Goal: Information Seeking & Learning: Find contact information

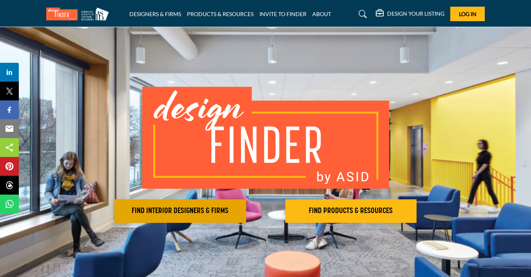
click at [187, 212] on h2 "FIND INTERIOR DESIGNERS & FIRMS" at bounding box center [180, 210] width 127 height 9
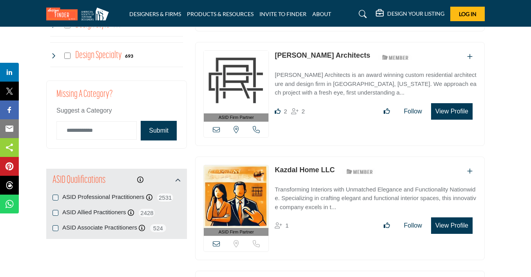
scroll to position [751, 0]
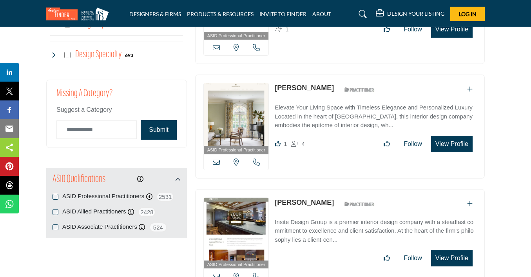
drag, startPoint x: 216, startPoint y: 224, endPoint x: 55, endPoint y: 195, distance: 163.7
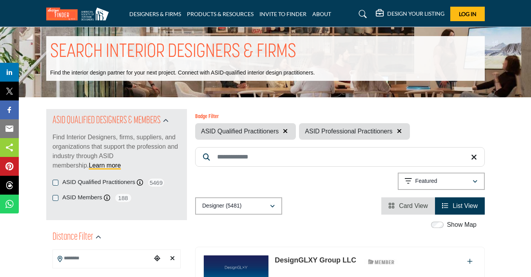
scroll to position [10, 0]
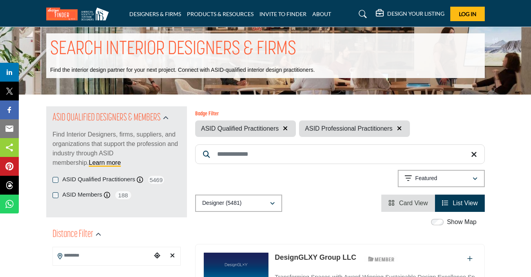
click at [290, 162] on input "Search Keyword" at bounding box center [340, 154] width 290 height 20
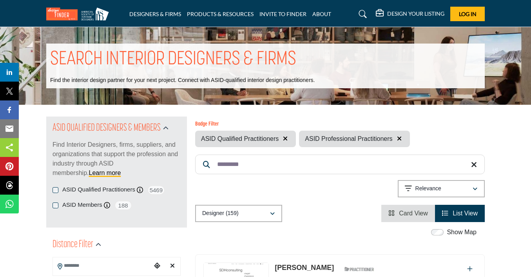
click at [320, 167] on input "*********" at bounding box center [340, 165] width 290 height 20
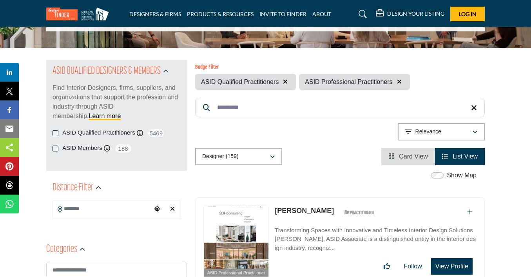
scroll to position [59, 0]
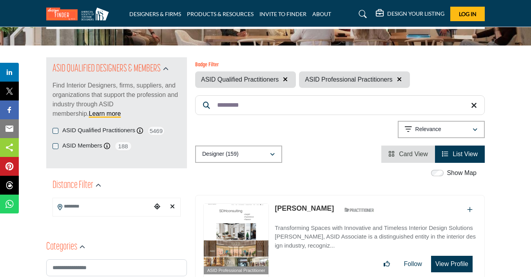
click at [143, 208] on input "Search Location" at bounding box center [102, 206] width 99 height 15
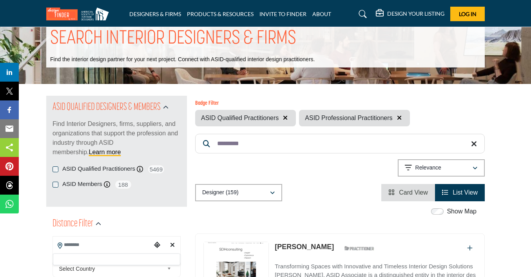
scroll to position [20, 0]
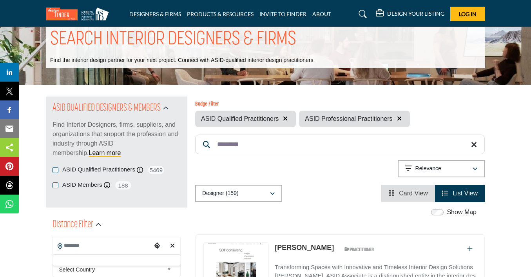
click at [255, 144] on input "*********" at bounding box center [340, 145] width 290 height 20
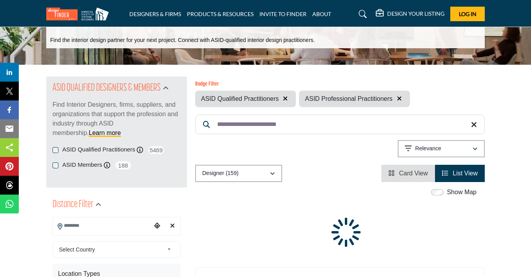
scroll to position [40, 0]
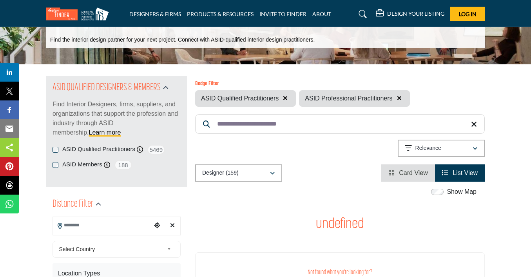
type input "**********"
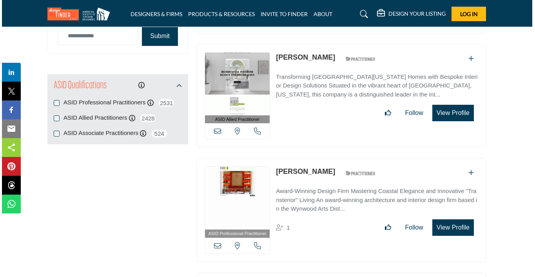
scroll to position [1005, 1]
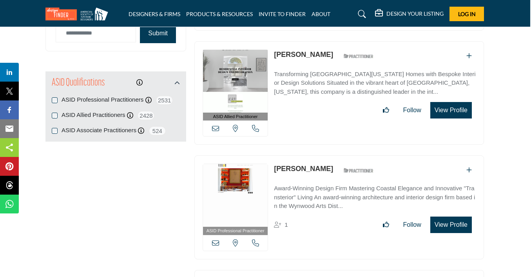
click at [454, 220] on button "View Profile" at bounding box center [452, 224] width 42 height 16
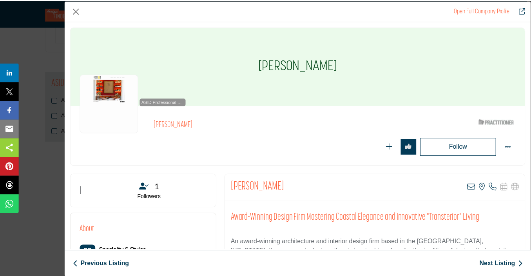
scroll to position [0, 0]
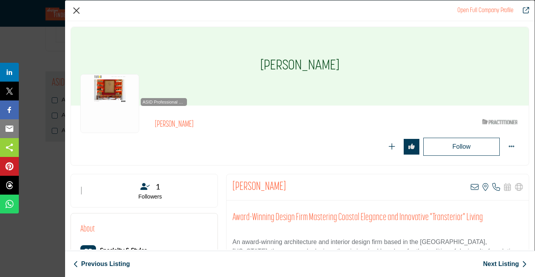
click at [76, 9] on button "Close" at bounding box center [77, 11] width 12 height 12
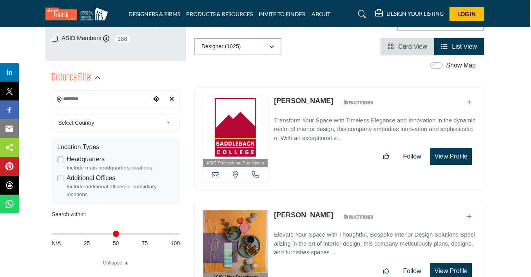
scroll to position [166, 1]
click at [132, 100] on input "Search Location" at bounding box center [101, 99] width 99 height 15
click at [125, 114] on div at bounding box center [115, 114] width 127 height 12
click at [123, 98] on input "Search Location" at bounding box center [101, 99] width 99 height 15
click at [82, 111] on div at bounding box center [115, 114] width 127 height 12
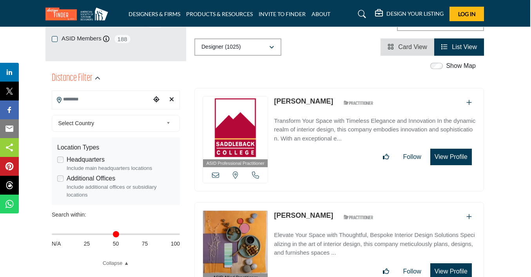
drag, startPoint x: 85, startPoint y: 99, endPoint x: 69, endPoint y: 97, distance: 15.8
click at [69, 97] on input "Search Location" at bounding box center [101, 99] width 99 height 15
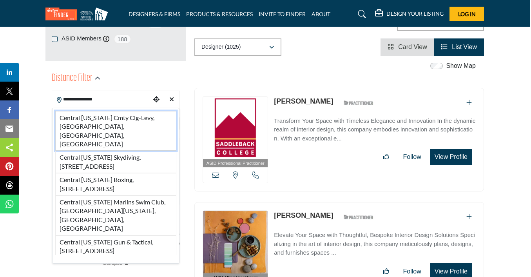
click at [98, 116] on li "Central Florida Cmty Clg-Levy, Andrews, FL, USA" at bounding box center [115, 131] width 121 height 40
type input "**********"
type input "***"
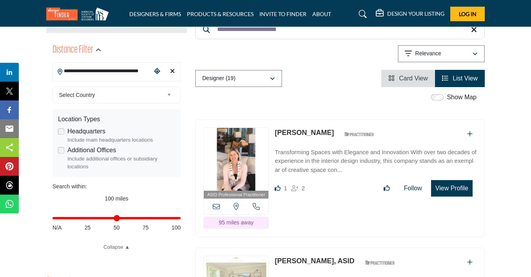
scroll to position [198, 0]
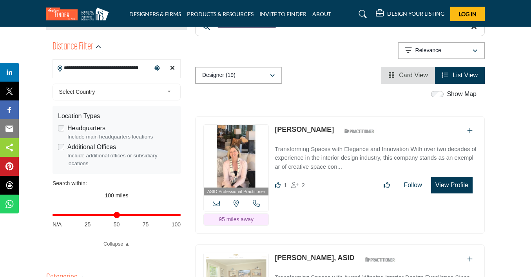
click at [170, 66] on icon "Clear search location" at bounding box center [172, 68] width 5 height 6
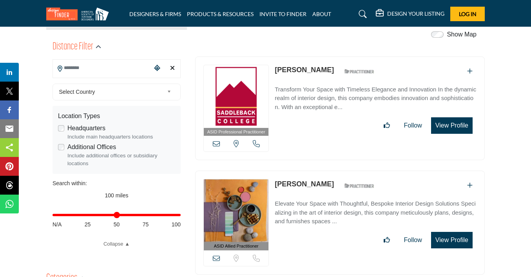
scroll to position [45, 0]
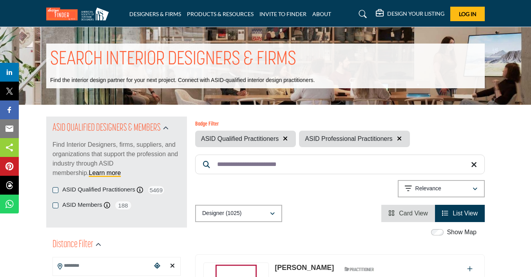
drag, startPoint x: 288, startPoint y: 167, endPoint x: 213, endPoint y: 167, distance: 75.7
click at [213, 167] on input "**********" at bounding box center [340, 165] width 290 height 20
type input "**********"
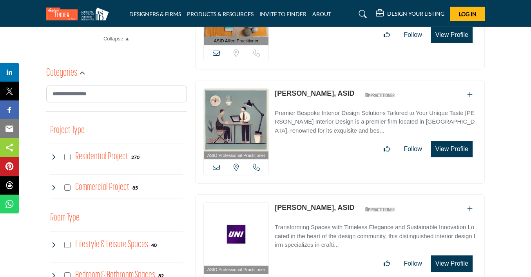
scroll to position [402, 0]
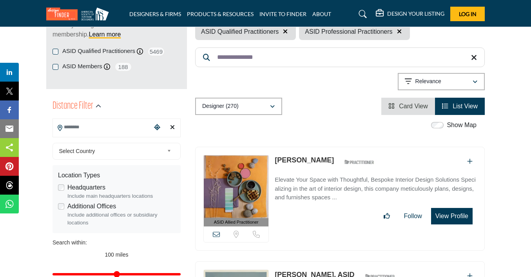
scroll to position [151, 0]
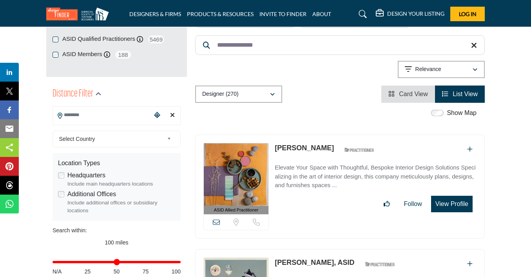
click at [469, 97] on span "List View" at bounding box center [465, 94] width 25 height 7
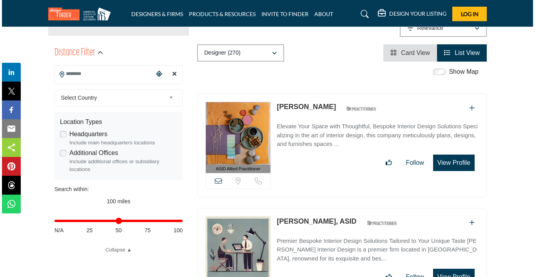
scroll to position [198, 0]
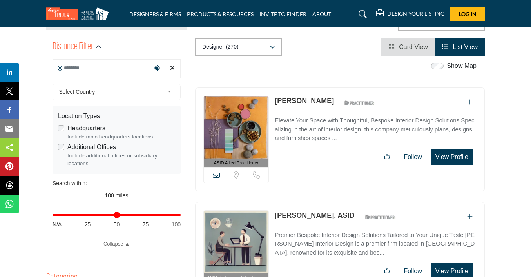
click at [464, 156] on button "View Profile" at bounding box center [452, 157] width 42 height 16
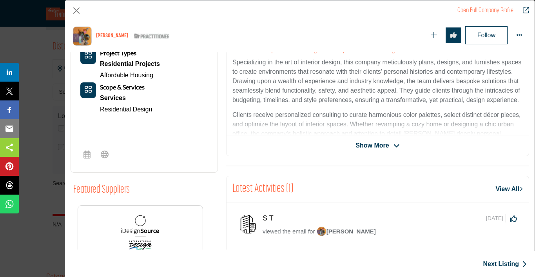
scroll to position [193, 0]
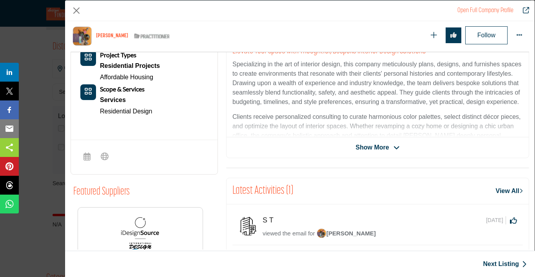
click at [373, 145] on span "Show More" at bounding box center [372, 147] width 33 height 9
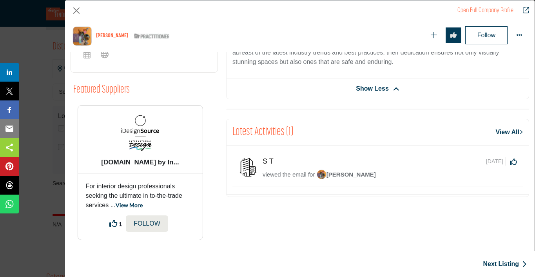
scroll to position [295, 0]
click at [510, 137] on link "View All" at bounding box center [509, 132] width 27 height 9
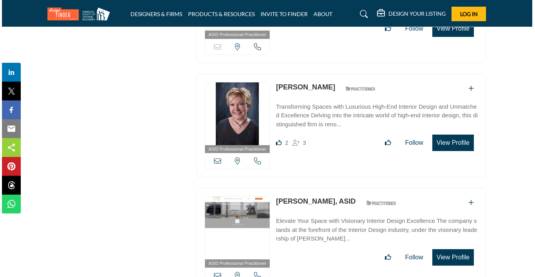
scroll to position [1434, 1]
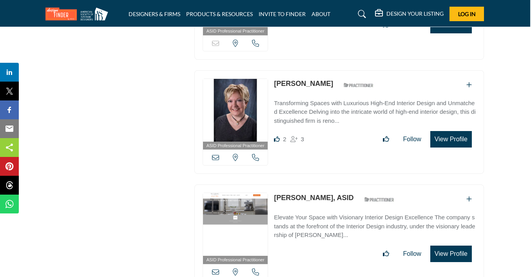
click at [464, 133] on button "View Profile" at bounding box center [452, 139] width 42 height 16
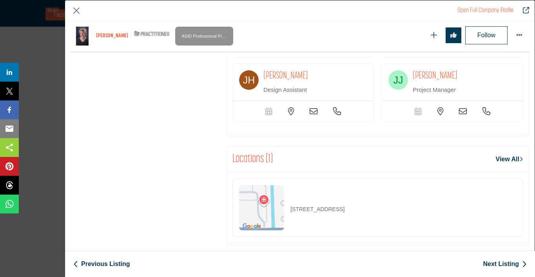
scroll to position [1203, 0]
click at [262, 187] on img "Company Data Modal" at bounding box center [261, 208] width 45 height 45
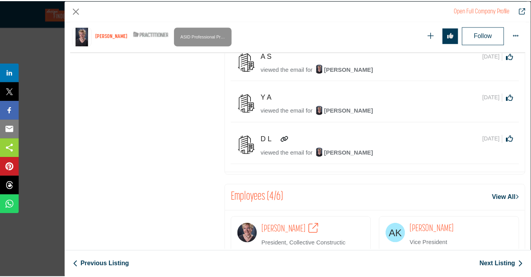
scroll to position [977, 0]
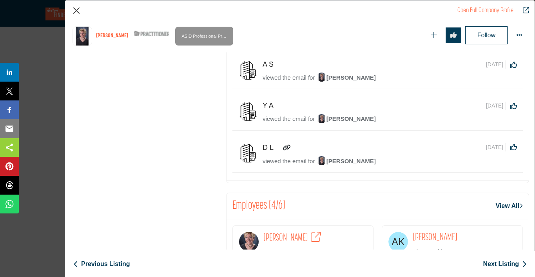
click at [74, 11] on button "Close" at bounding box center [77, 11] width 12 height 12
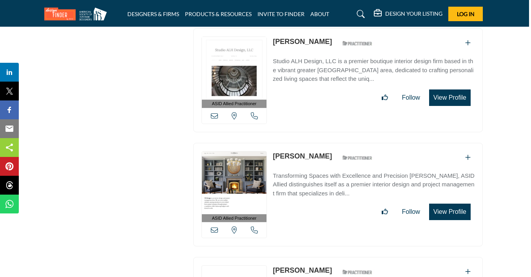
scroll to position [5594, 2]
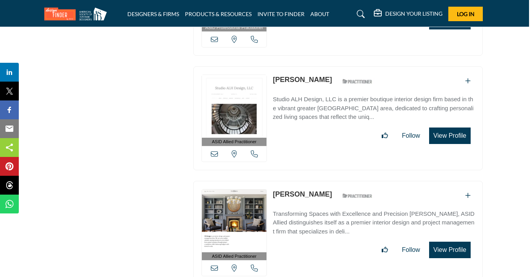
scroll to position [5555, 2]
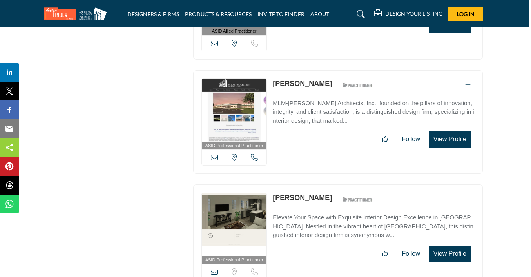
scroll to position [5208, 2]
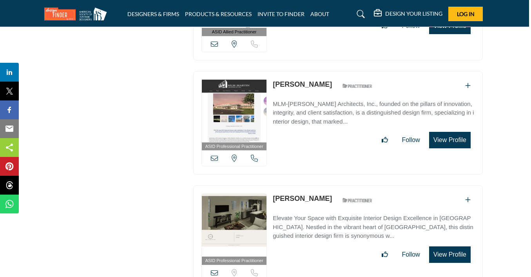
click at [226, 206] on img at bounding box center [234, 225] width 65 height 63
